Goal: Task Accomplishment & Management: Use online tool/utility

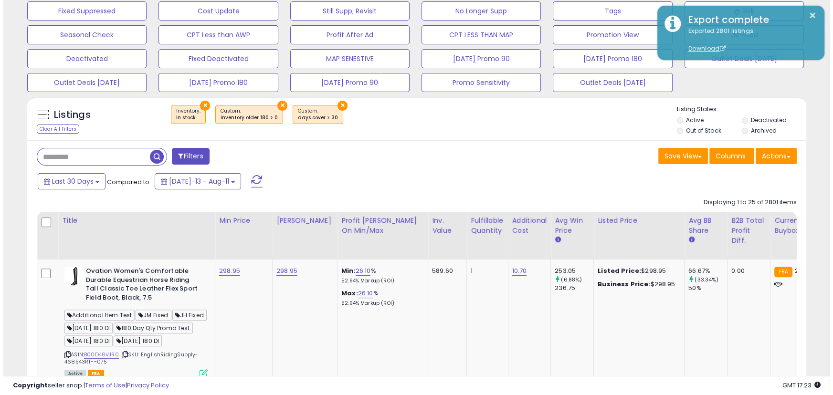
scroll to position [196, 451]
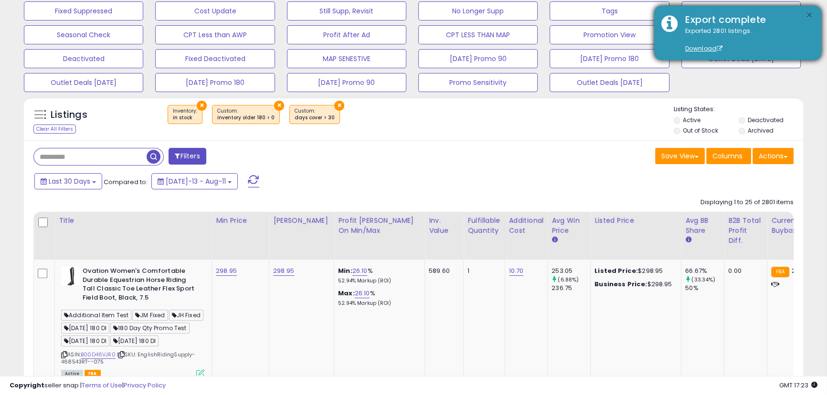
click at [659, 10] on button "×" at bounding box center [810, 16] width 8 height 12
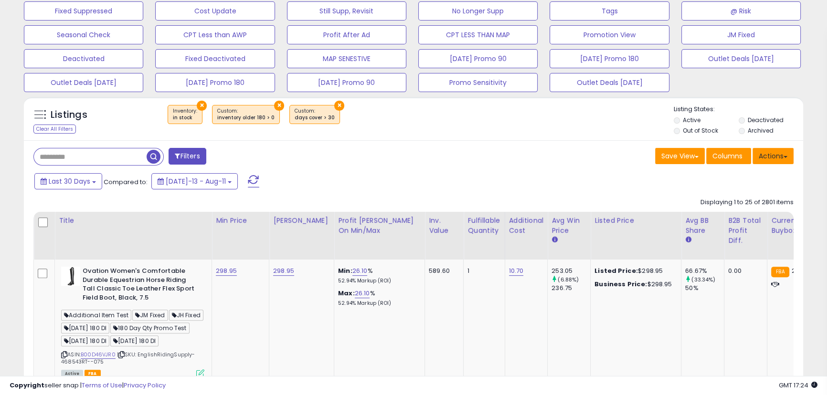
click at [659, 154] on button "Actions" at bounding box center [773, 156] width 41 height 16
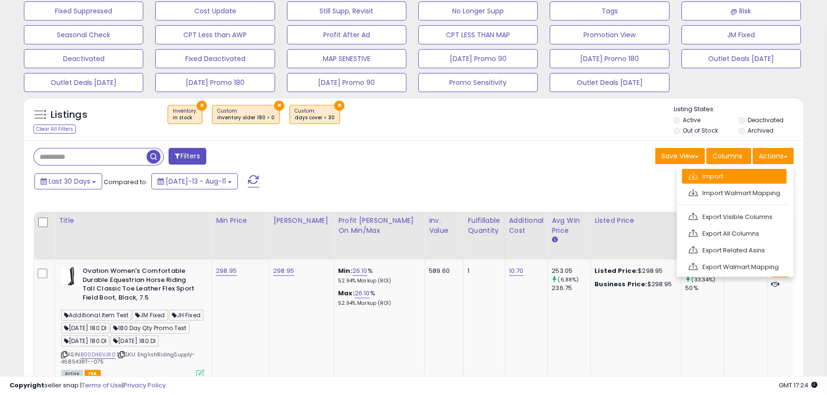
click at [659, 181] on link "Import" at bounding box center [734, 176] width 105 height 15
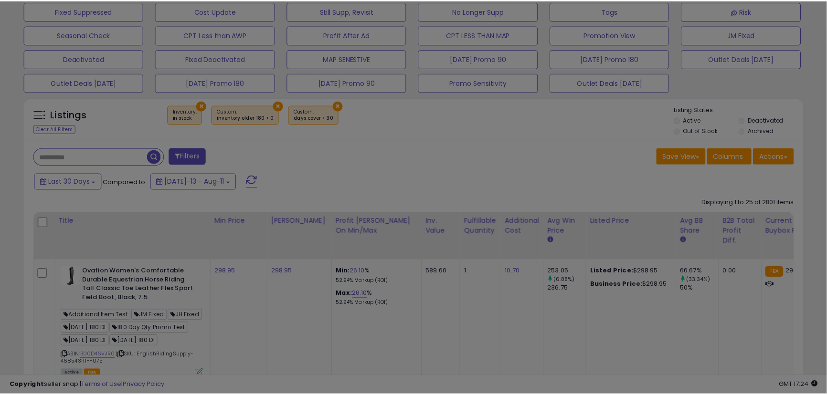
scroll to position [196, 456]
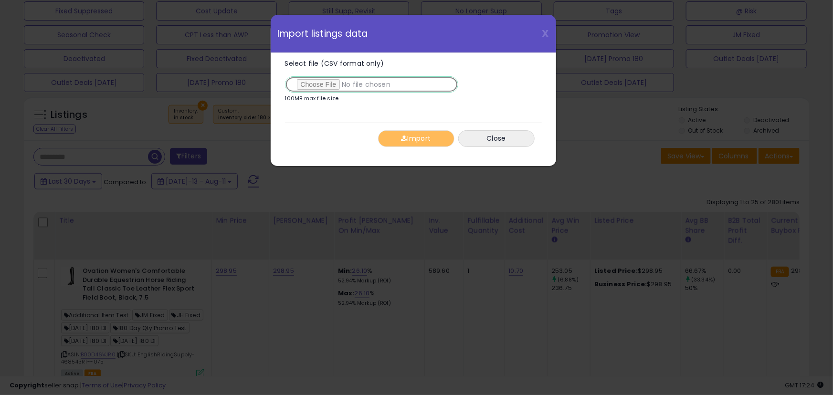
click at [317, 84] on input "Select file (CSV format only)" at bounding box center [371, 84] width 173 height 16
type input "**********"
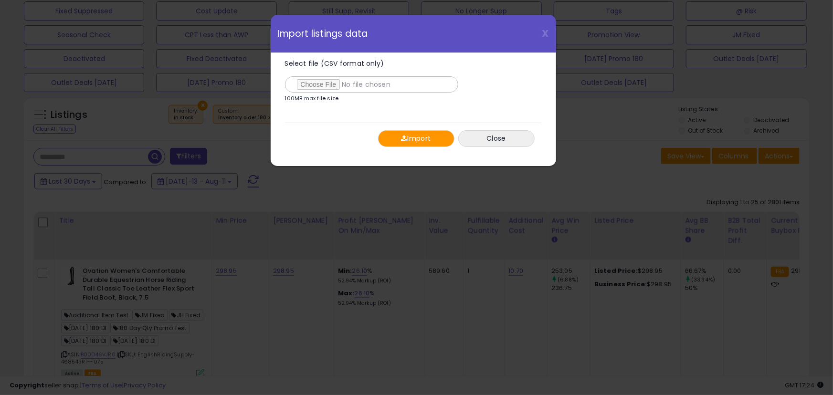
click at [409, 141] on button "Import" at bounding box center [416, 138] width 76 height 17
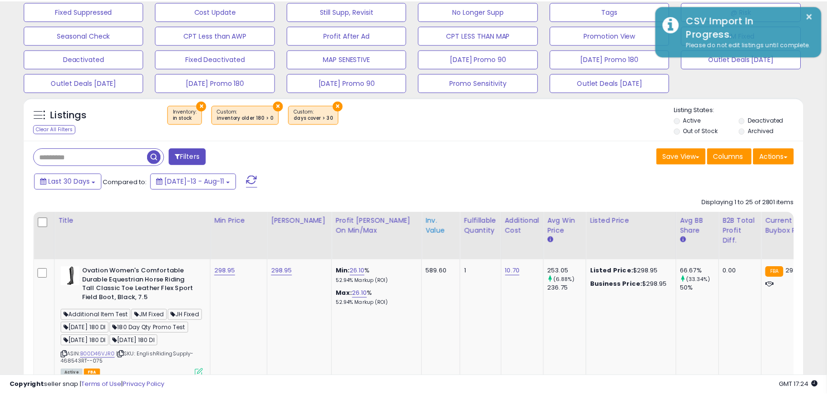
scroll to position [477284, 477027]
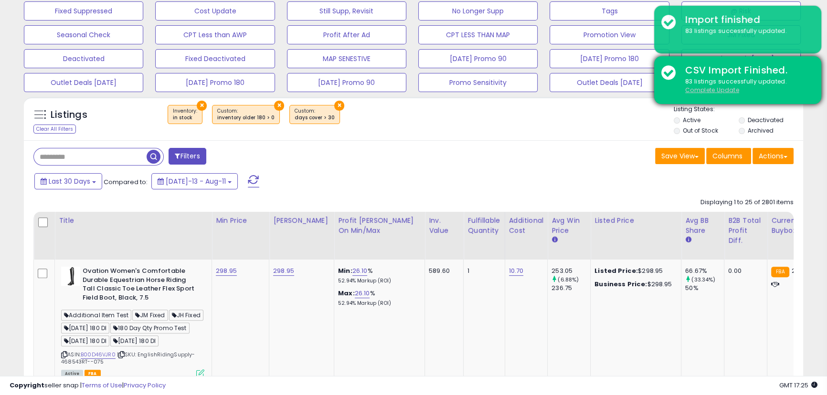
click at [659, 91] on u "Complete Update" at bounding box center [712, 90] width 54 height 8
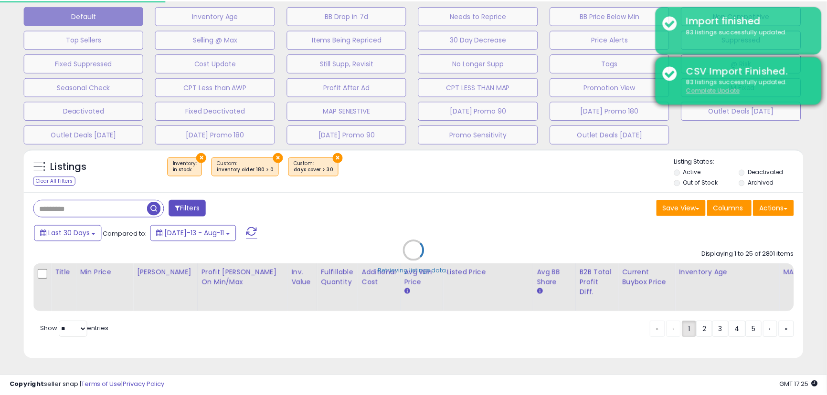
scroll to position [196, 456]
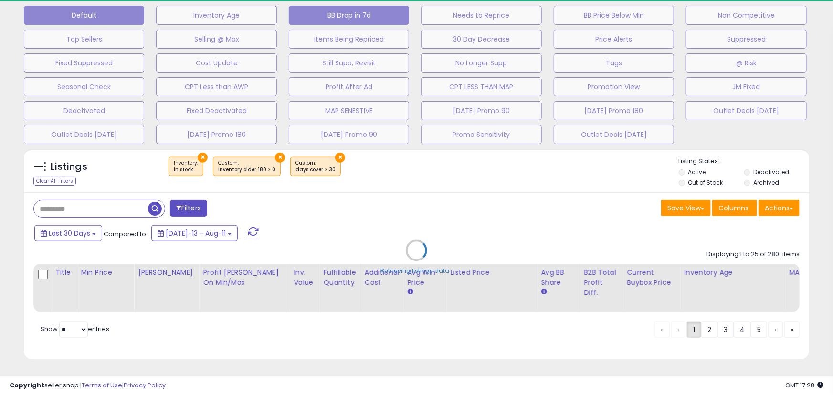
select select "*"
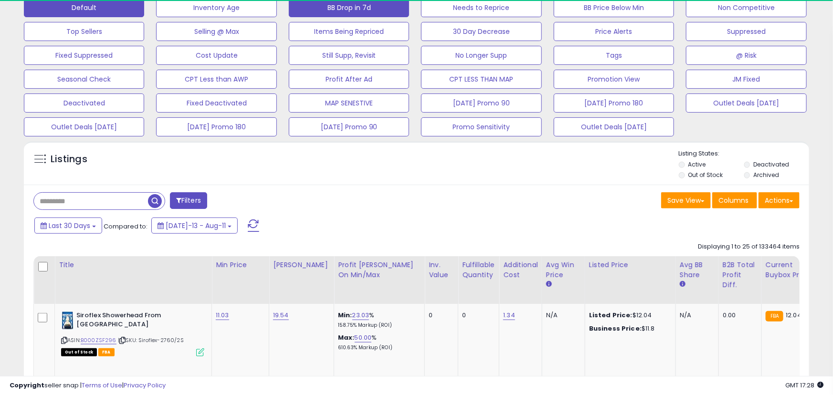
select select "***"
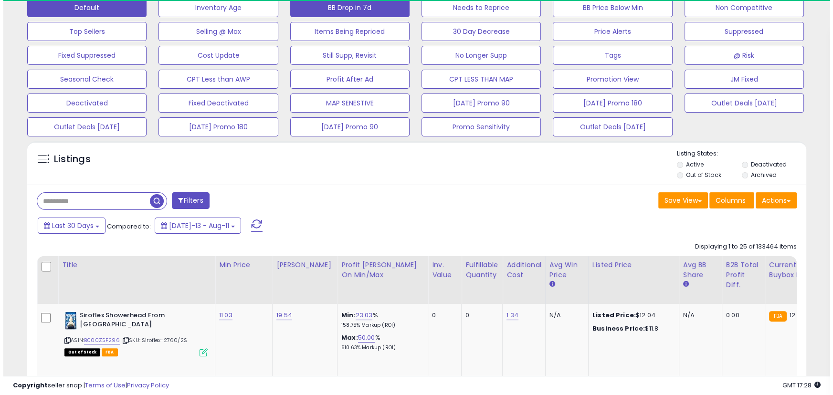
scroll to position [477284, 477027]
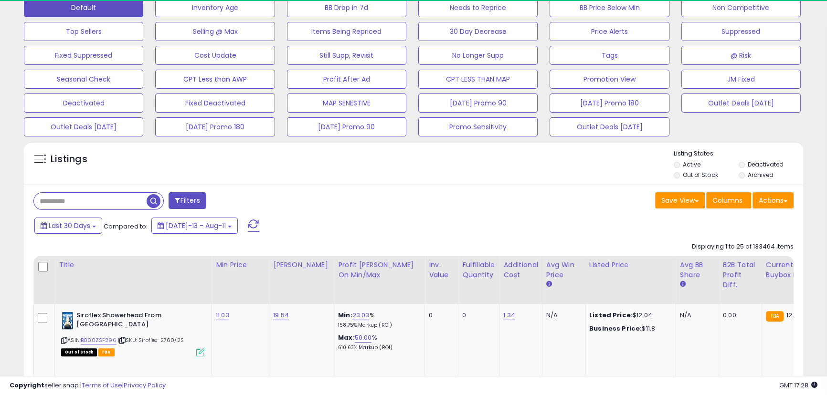
click at [183, 200] on button "Filters" at bounding box center [187, 200] width 37 height 17
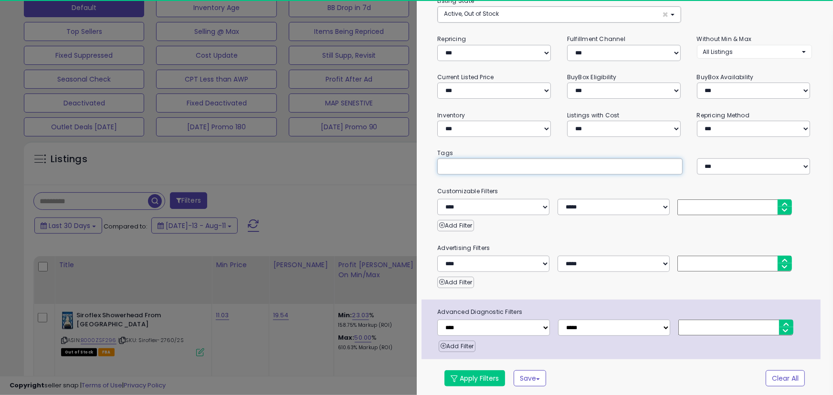
click at [474, 167] on input "text" at bounding box center [515, 167] width 143 height 10
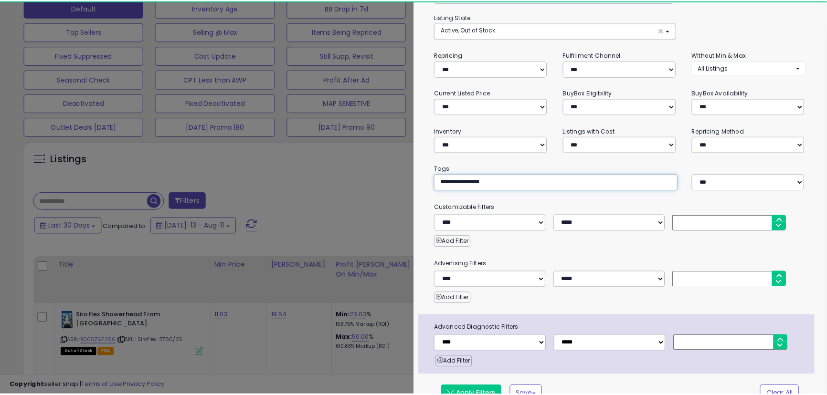
scroll to position [79, 0]
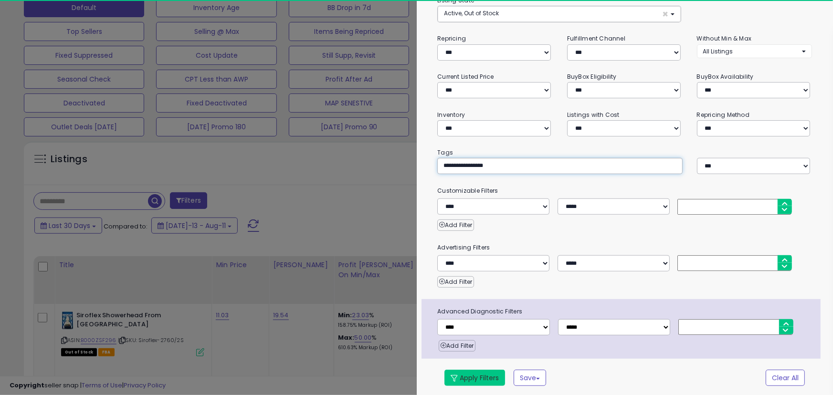
type input "**********"
click at [466, 343] on button "Apply Filters" at bounding box center [475, 378] width 61 height 16
type input "**********"
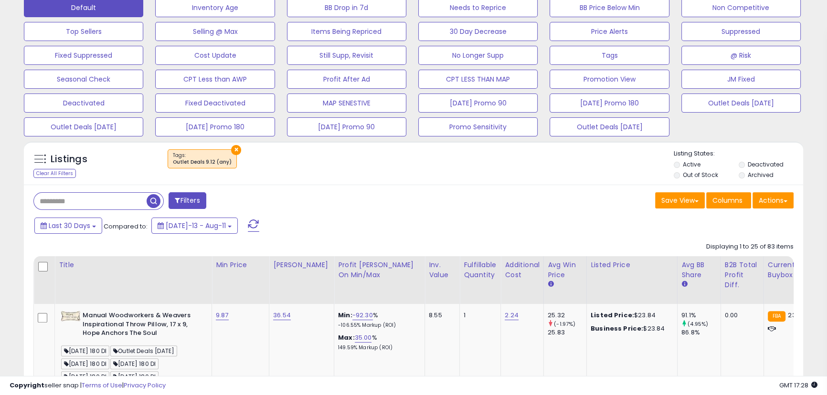
scroll to position [196, 451]
click at [659, 207] on button "Save View" at bounding box center [680, 200] width 50 height 16
click at [646, 226] on link "Save As New View" at bounding box center [651, 220] width 102 height 15
click at [594, 202] on input "text" at bounding box center [606, 200] width 57 height 16
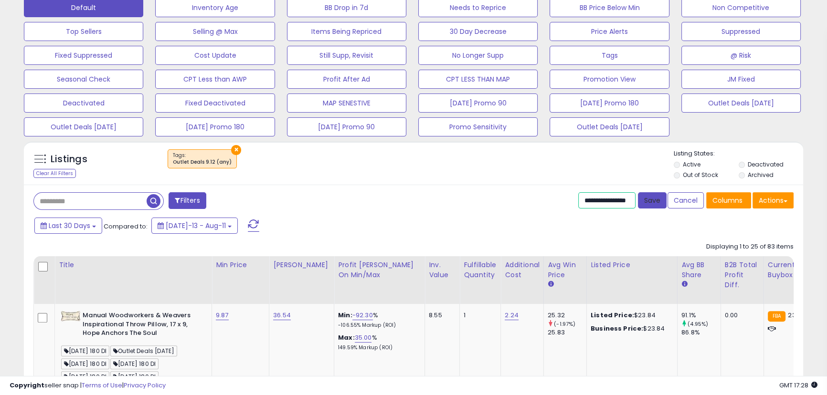
type input "**********"
click at [649, 201] on button "Save" at bounding box center [652, 200] width 29 height 16
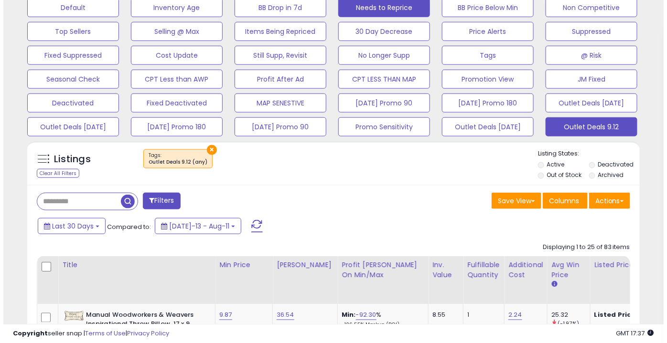
scroll to position [196, 354]
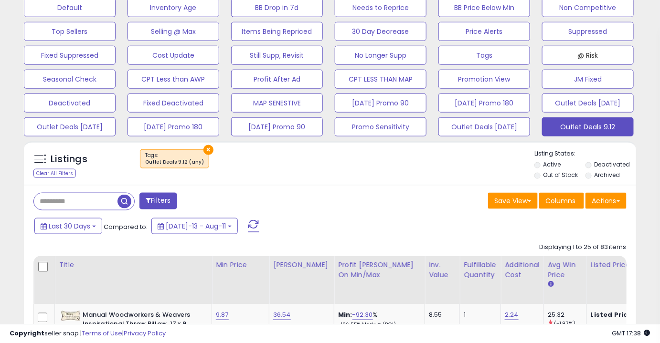
drag, startPoint x: 565, startPoint y: 49, endPoint x: 540, endPoint y: 1, distance: 54.5
click at [562, 46] on button "@ Risk" at bounding box center [588, 55] width 92 height 19
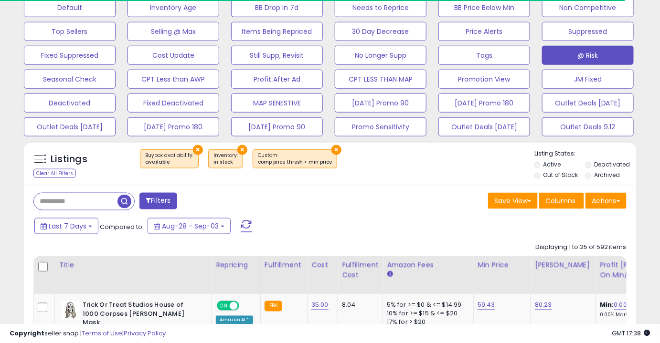
scroll to position [477283, 477125]
